Goal: Find contact information: Find contact information

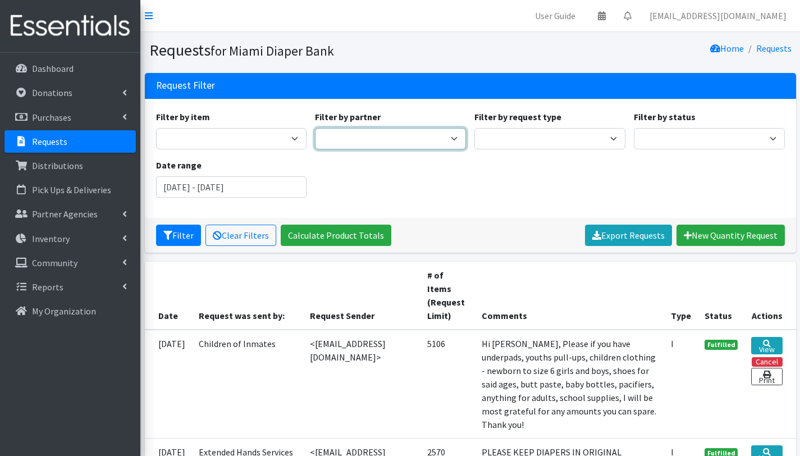
click at [379, 136] on select "A Safe Haven for Newborns Belafonte TACOLCY Center Boniface and [PERSON_NAME] F…" at bounding box center [390, 138] width 151 height 21
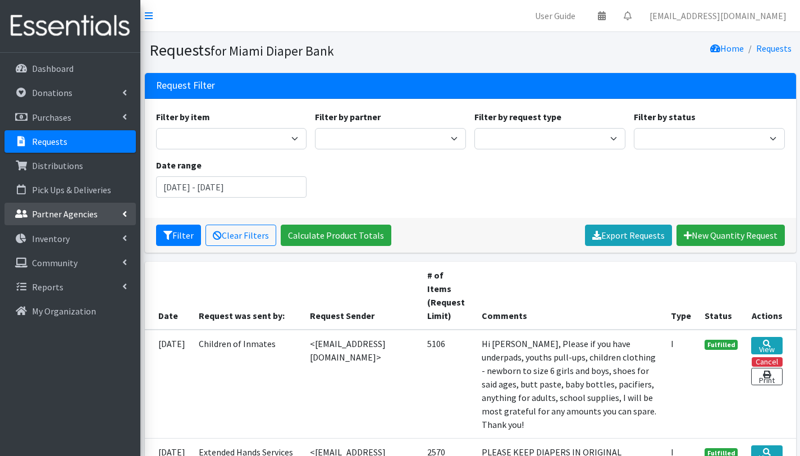
click at [45, 216] on p "Partner Agencies" at bounding box center [65, 213] width 66 height 11
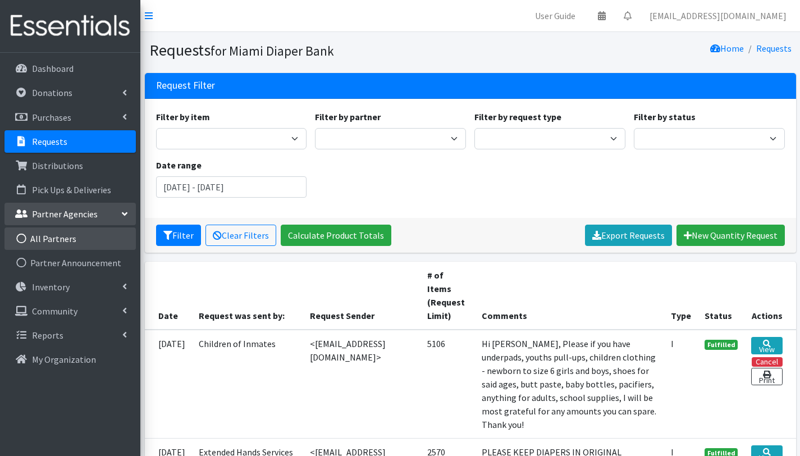
click at [54, 235] on link "All Partners" at bounding box center [69, 238] width 131 height 22
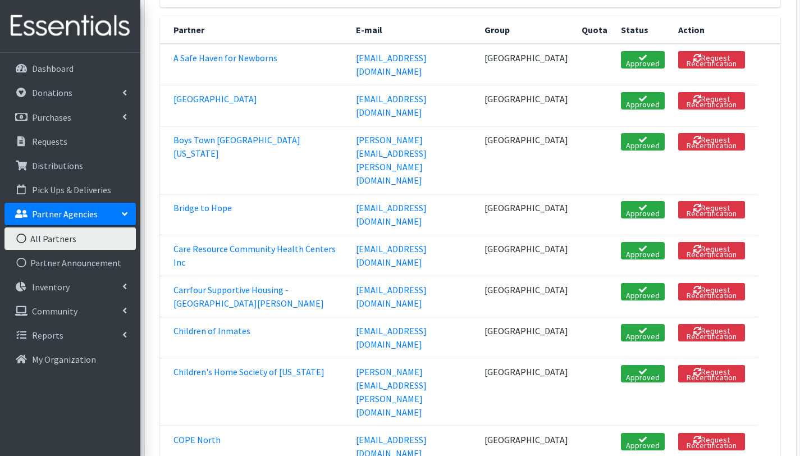
scroll to position [219, 0]
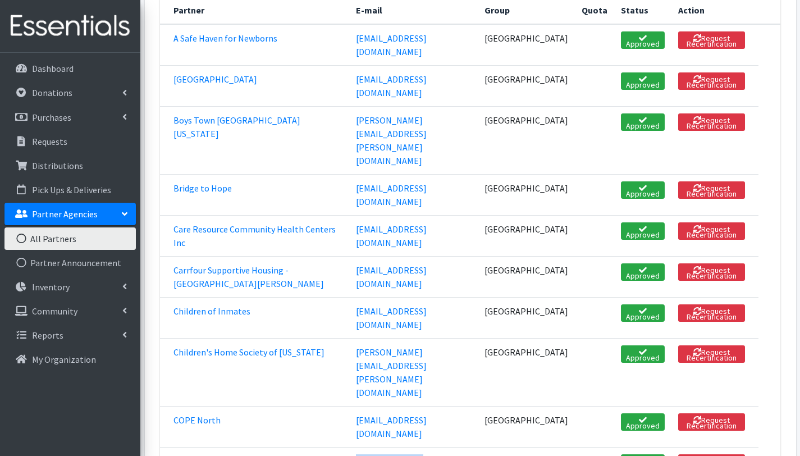
drag, startPoint x: 360, startPoint y: 338, endPoint x: 507, endPoint y: 341, distance: 146.5
copy link "nikita.wilson@miamidade.org"
